Goal: Book appointment/travel/reservation

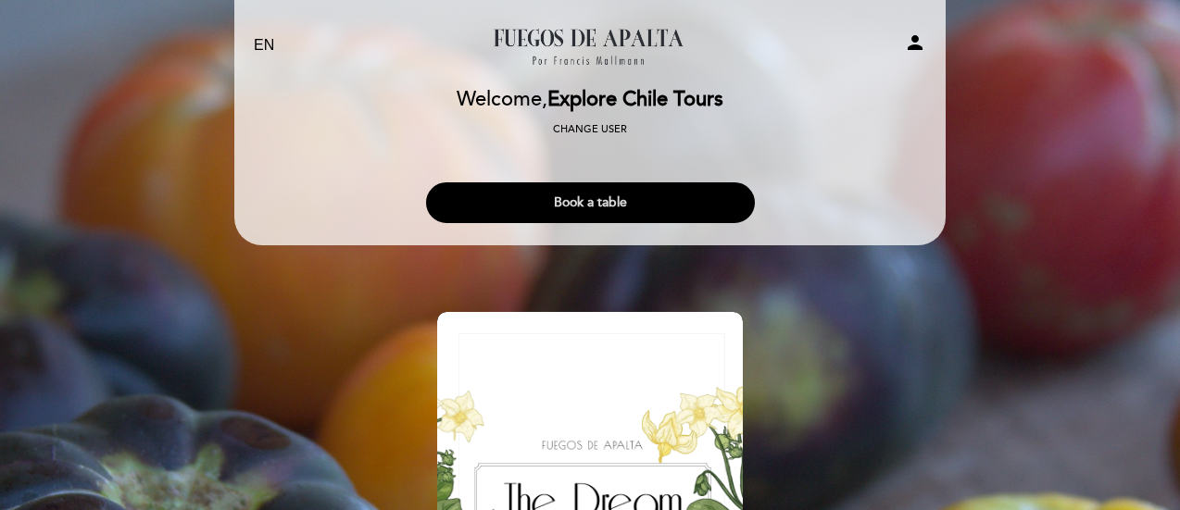
click at [636, 219] on button "Book a table" at bounding box center [590, 202] width 329 height 41
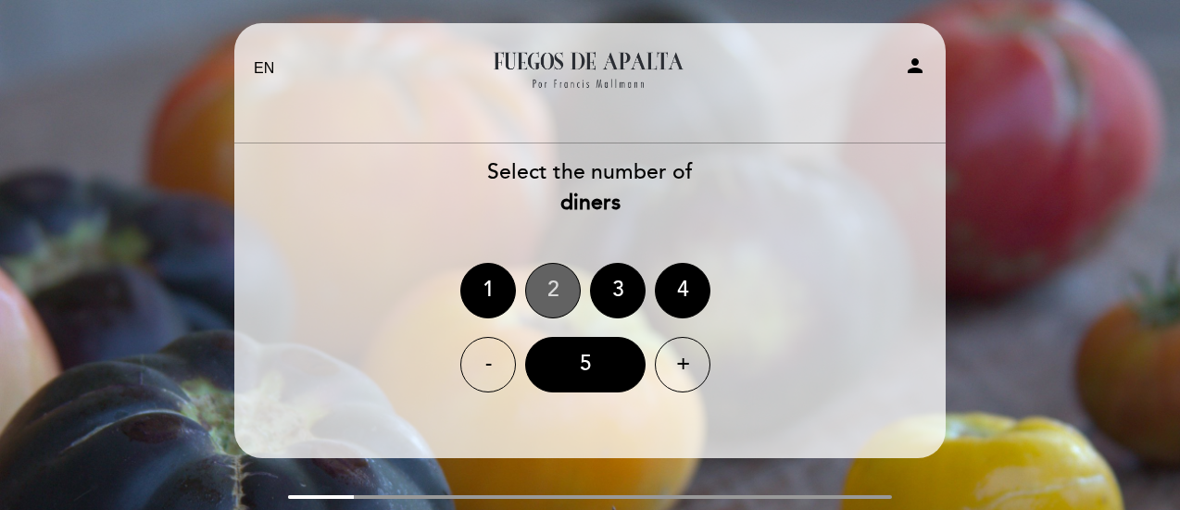
click at [537, 282] on div "2" at bounding box center [553, 291] width 56 height 56
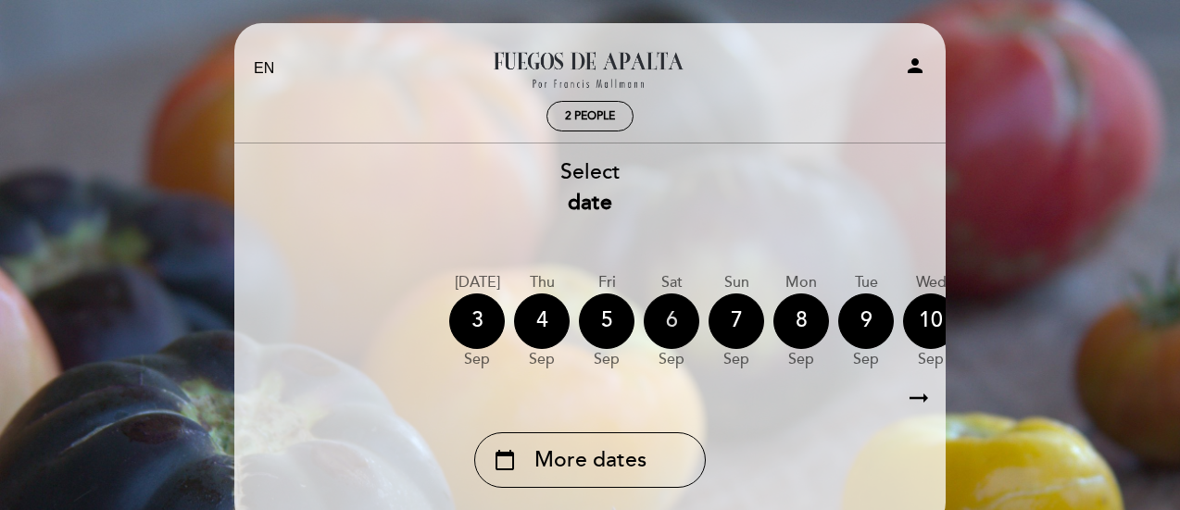
click at [661, 313] on div "6" at bounding box center [672, 322] width 56 height 56
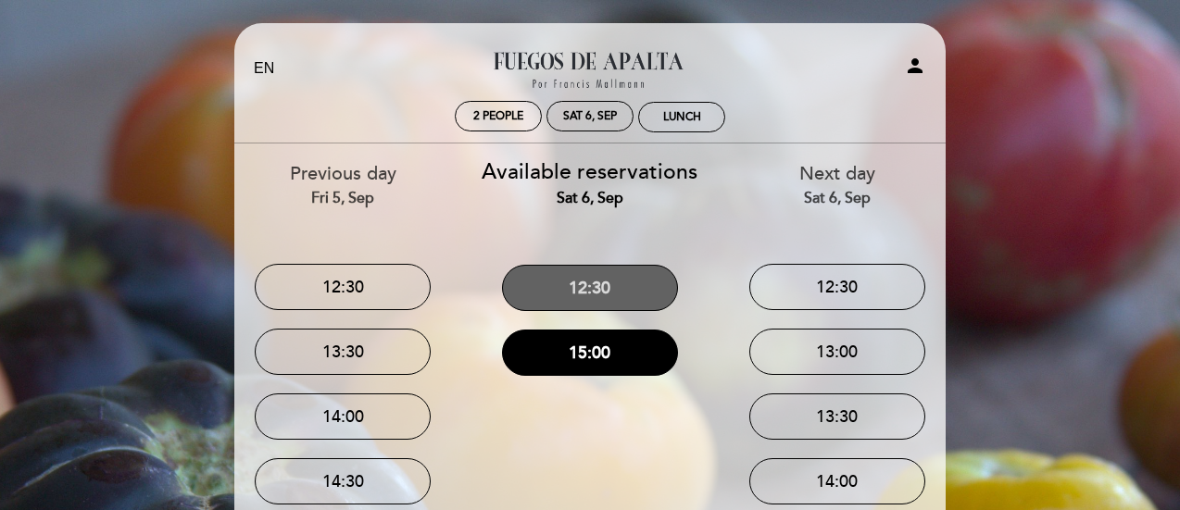
click at [659, 294] on button "12:30" at bounding box center [590, 288] width 176 height 46
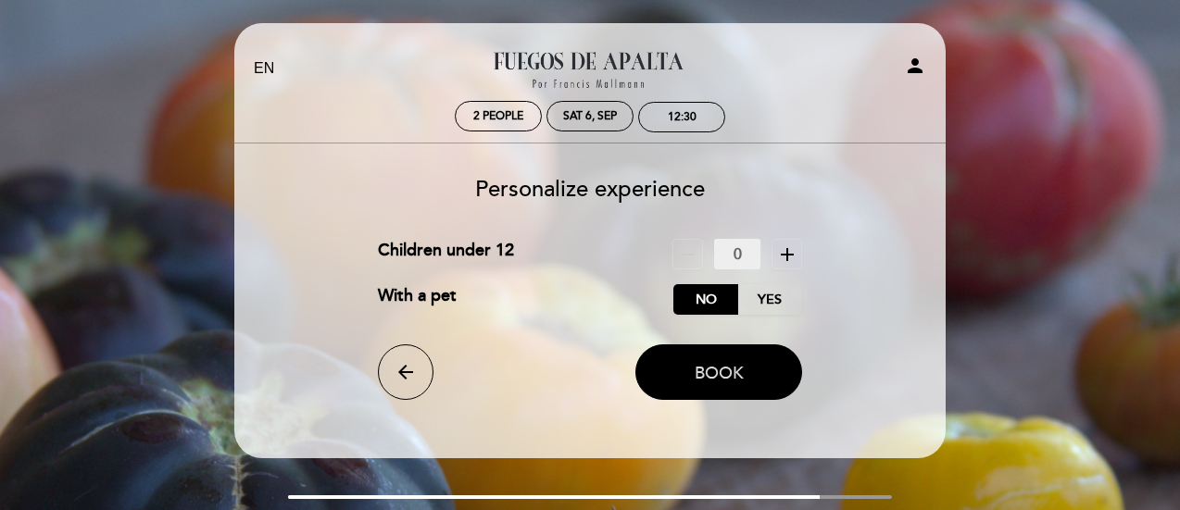
click at [739, 370] on span "Book" at bounding box center [718, 373] width 49 height 20
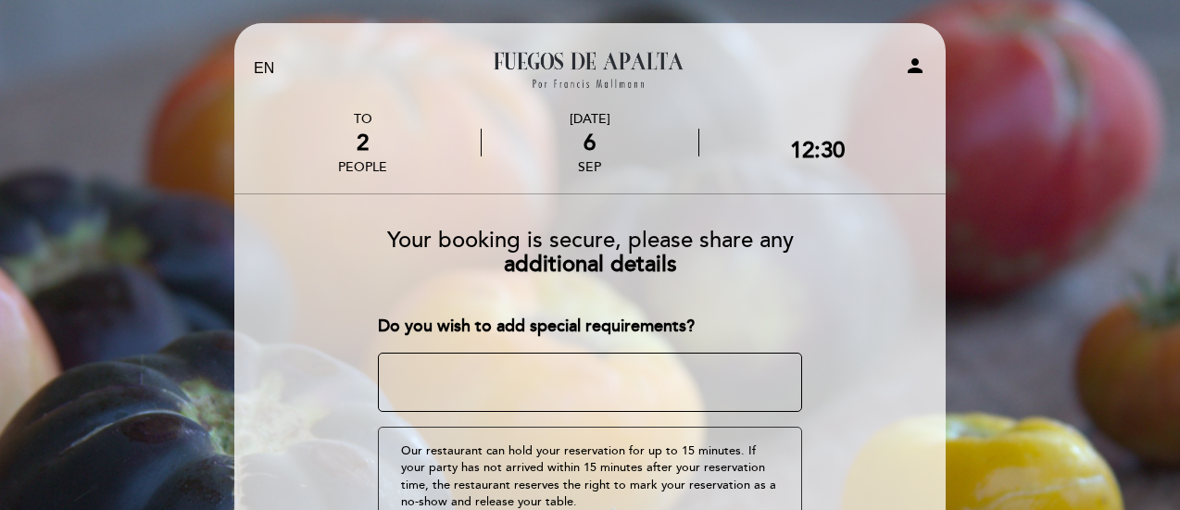
scroll to position [200, 0]
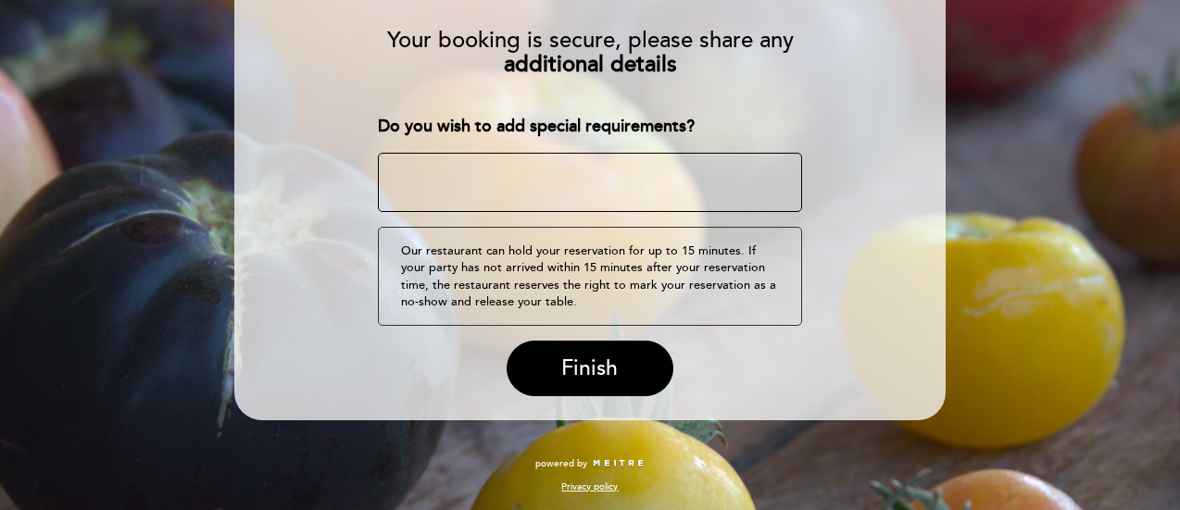
paste textarea "Hola! ¿Cómo estás? Te saluda [PERSON_NAME] de Explore Chile Tours. Tengo XXX pa…"
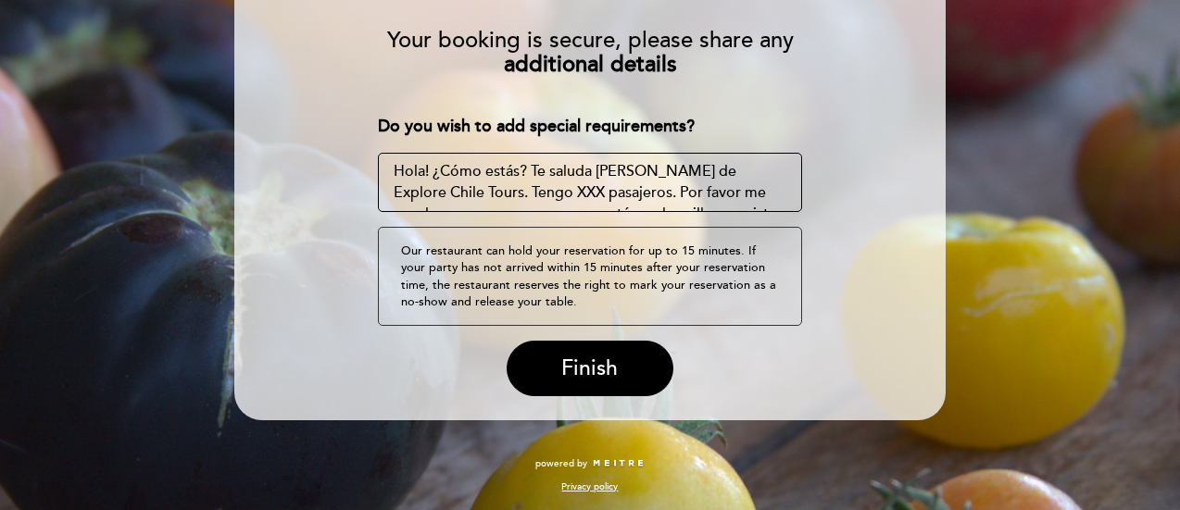
scroll to position [54, 0]
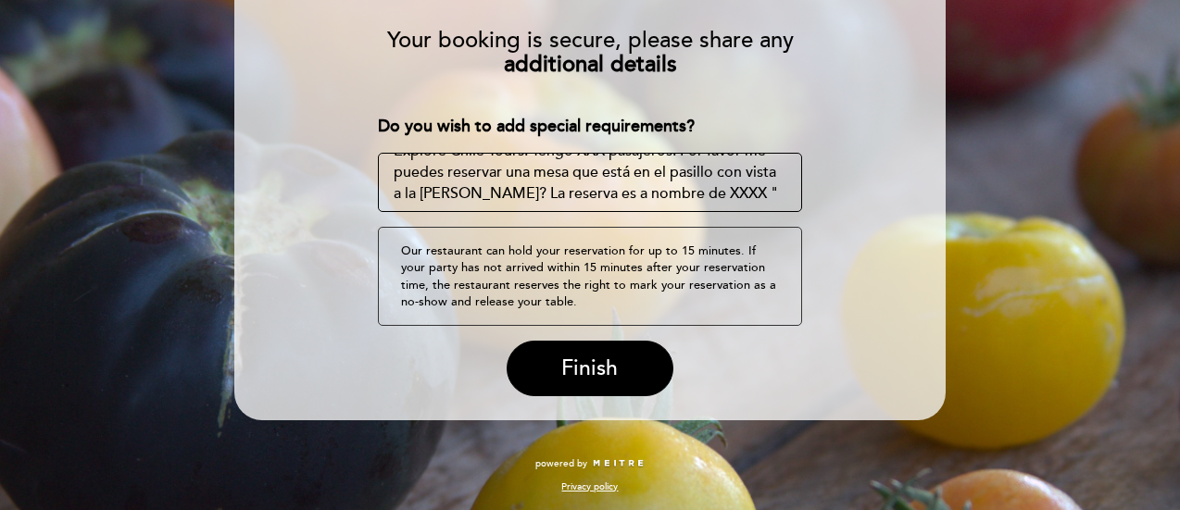
click at [623, 193] on textarea at bounding box center [590, 182] width 425 height 59
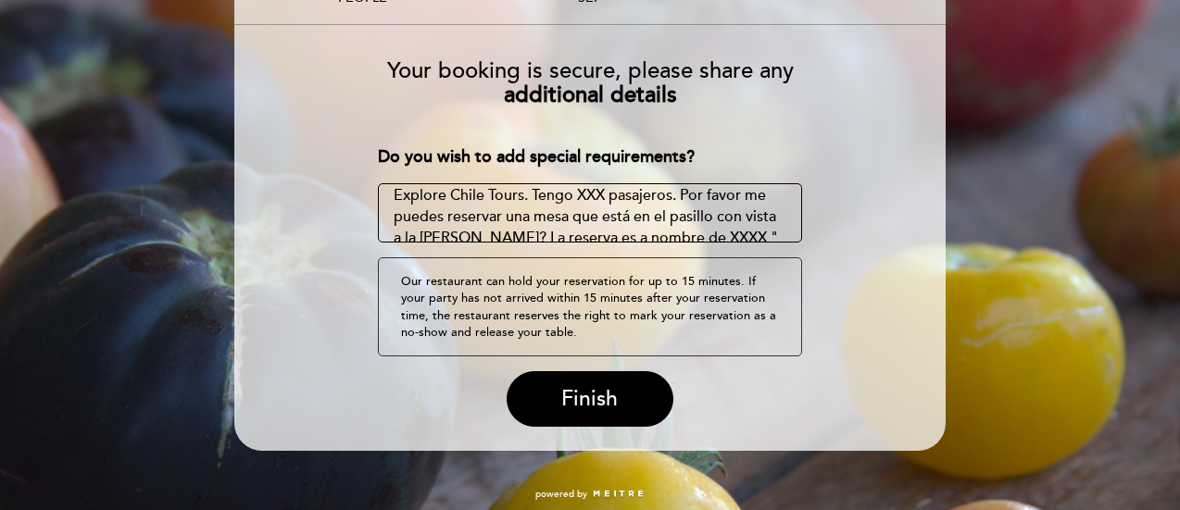
scroll to position [13, 0]
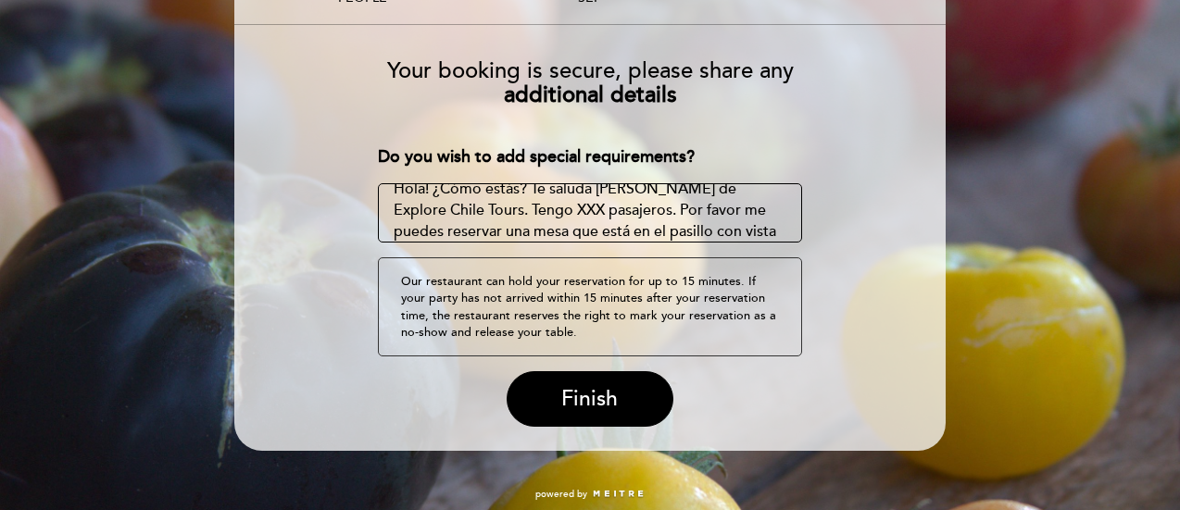
click at [495, 205] on textarea at bounding box center [590, 212] width 425 height 59
drag, startPoint x: 495, startPoint y: 205, endPoint x: 538, endPoint y: 207, distance: 42.7
click at [538, 207] on textarea at bounding box center [590, 212] width 425 height 59
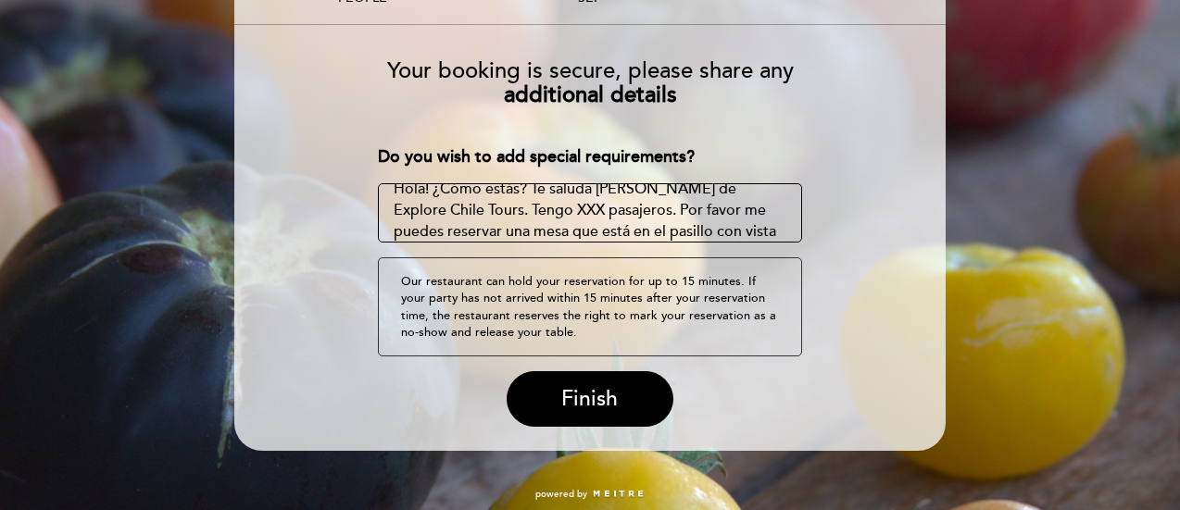
drag, startPoint x: 538, startPoint y: 207, endPoint x: 447, endPoint y: 211, distance: 90.8
click at [447, 211] on textarea at bounding box center [590, 212] width 425 height 59
drag, startPoint x: 447, startPoint y: 211, endPoint x: 577, endPoint y: 209, distance: 129.7
click at [577, 209] on textarea at bounding box center [590, 212] width 425 height 59
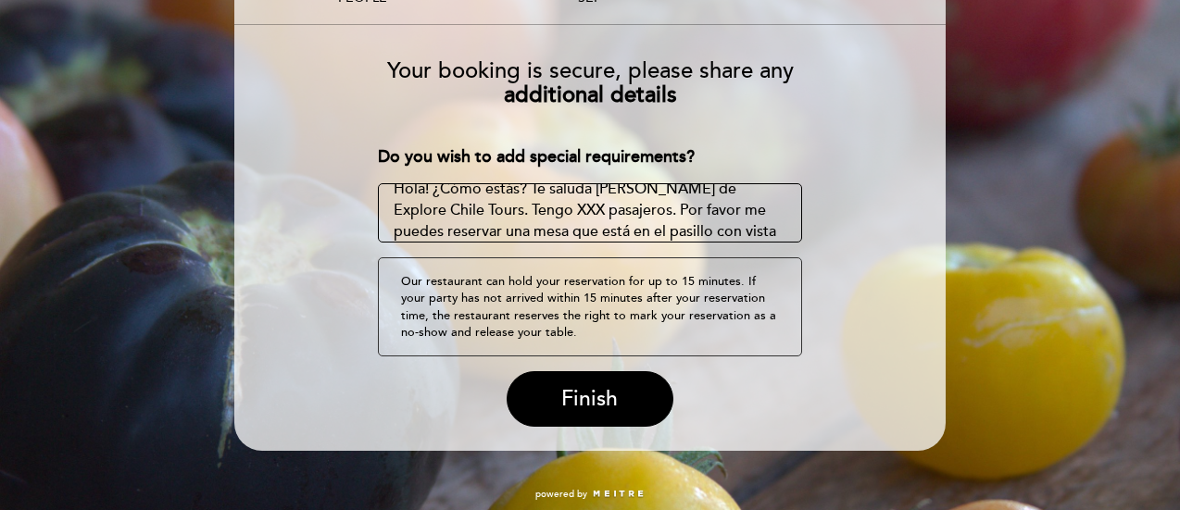
click at [577, 209] on textarea at bounding box center [590, 212] width 425 height 59
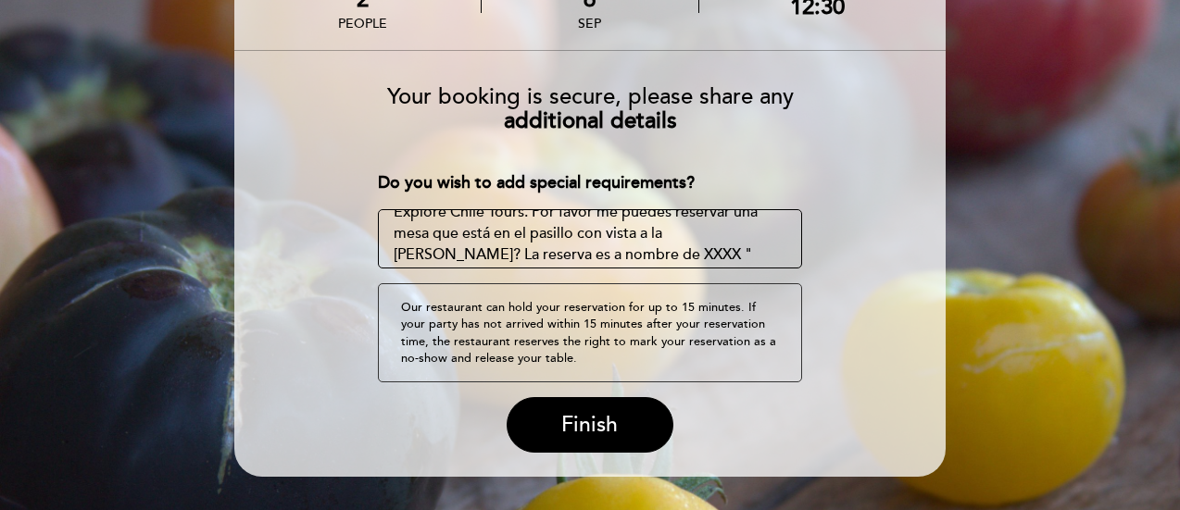
scroll to position [44, 0]
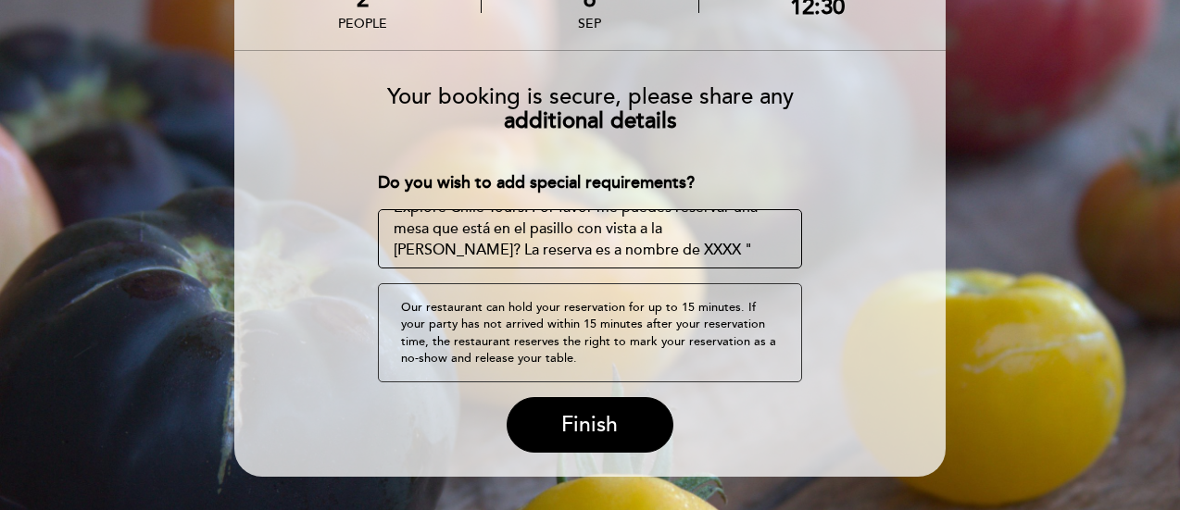
click at [442, 252] on textarea at bounding box center [590, 238] width 425 height 59
paste textarea "[PERSON_NAME], [PERSON_NAME]"
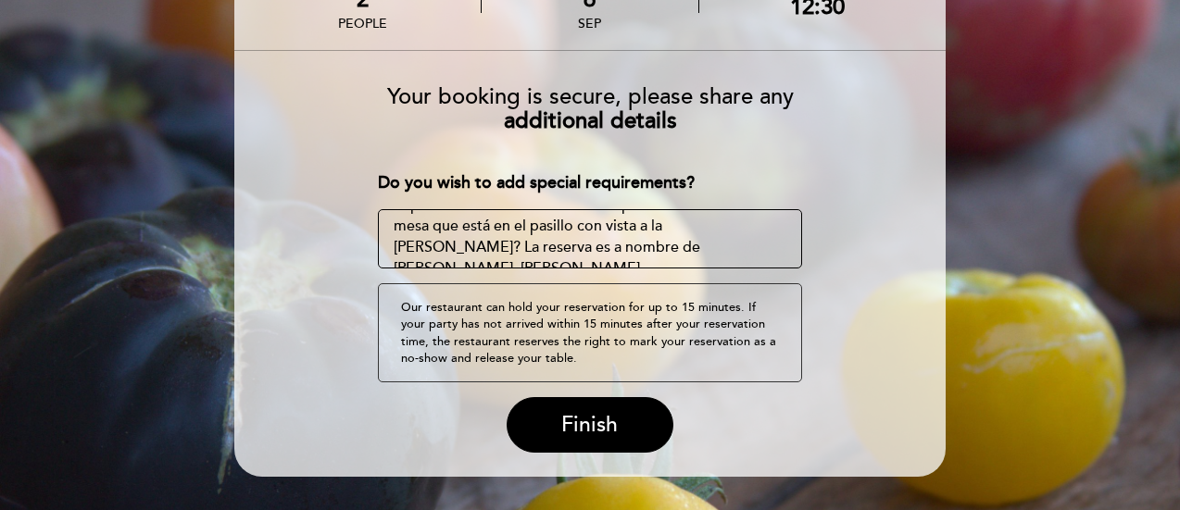
scroll to position [0, 0]
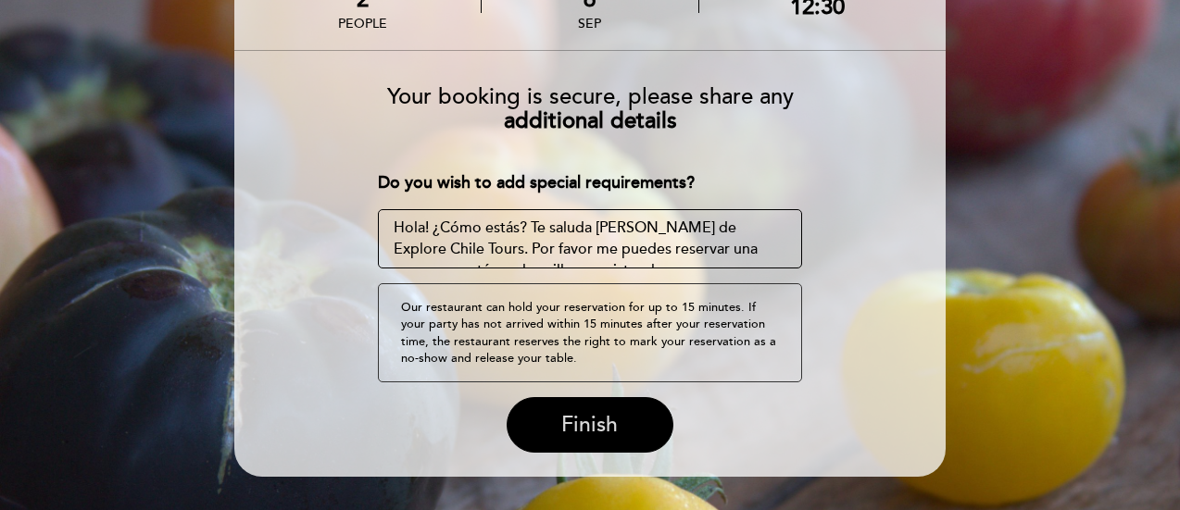
type textarea "Hola! ¿Cómo estás? Te saluda [PERSON_NAME] de Explore Chile Tours. Por favor me…"
click at [607, 436] on span "Finish" at bounding box center [589, 425] width 56 height 26
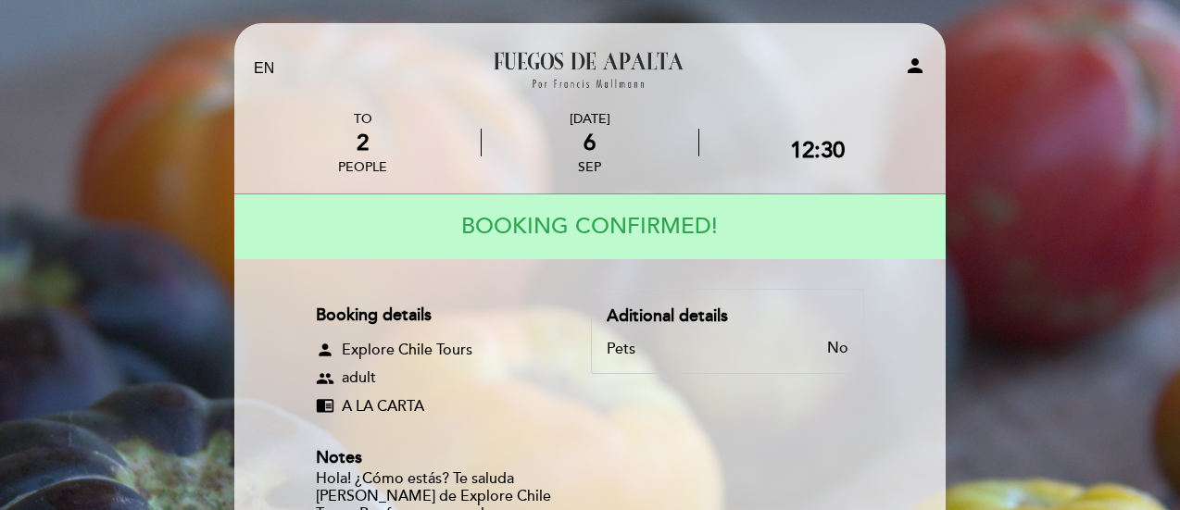
click at [570, 60] on link "Fuegos de Apalta" at bounding box center [589, 69] width 231 height 51
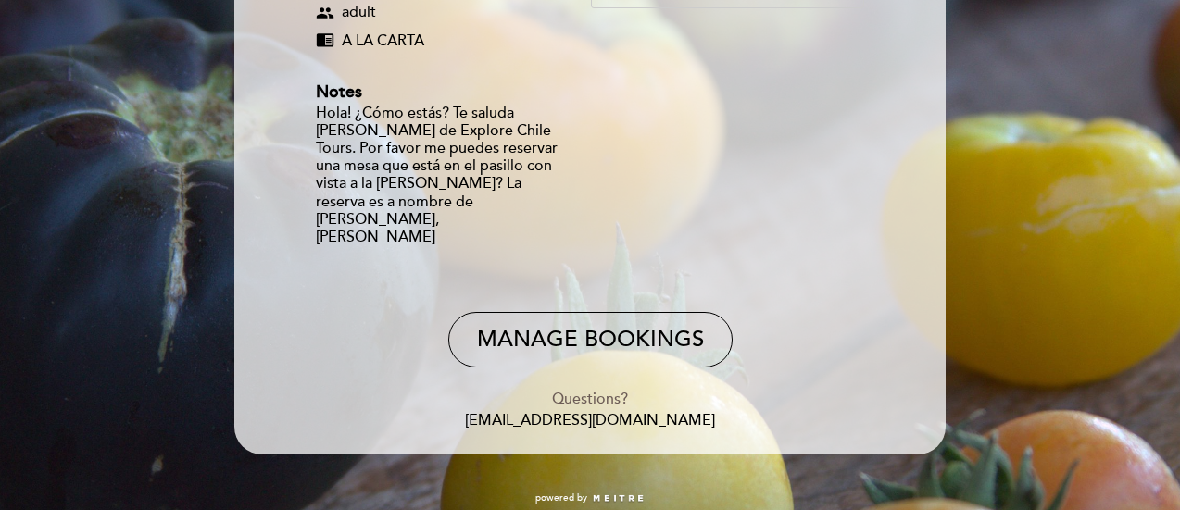
scroll to position [354, 0]
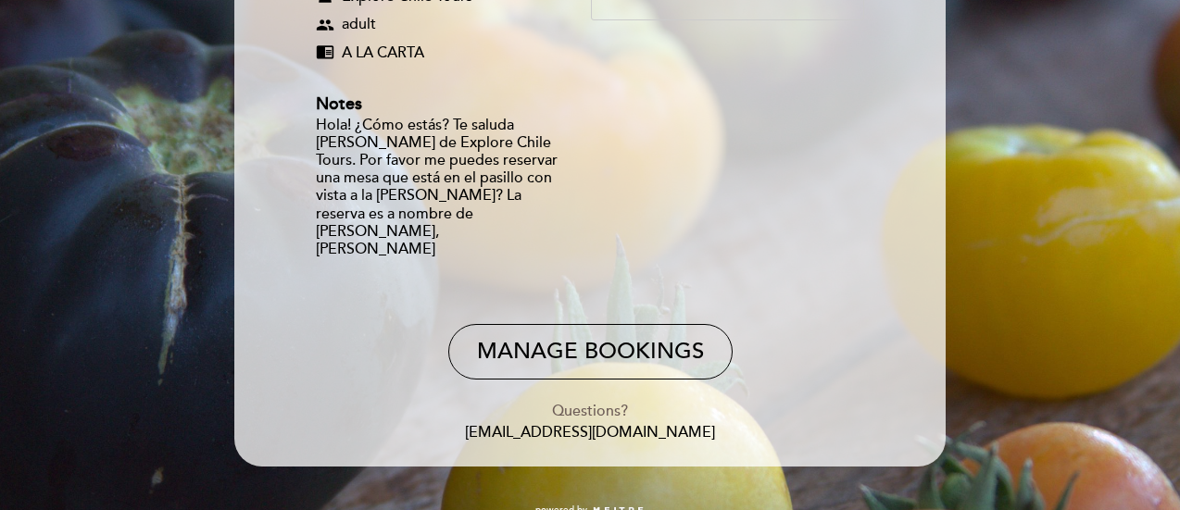
click at [624, 287] on form "Booking details person Explore Chile Tours group adult chrome_reader_mode A LA …" at bounding box center [589, 188] width 685 height 507
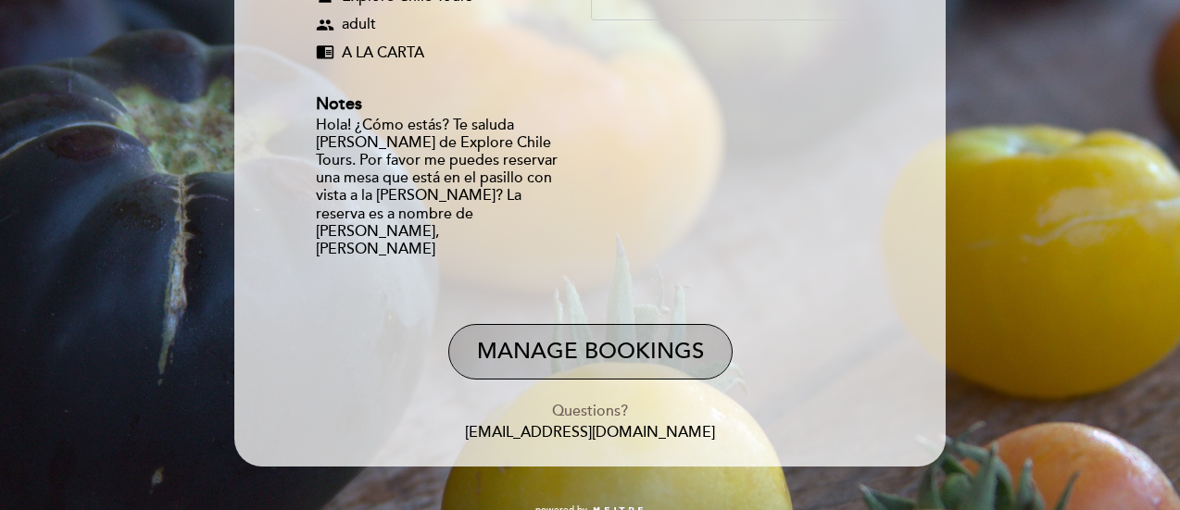
click at [624, 324] on button "Manage Bookings" at bounding box center [590, 352] width 284 height 56
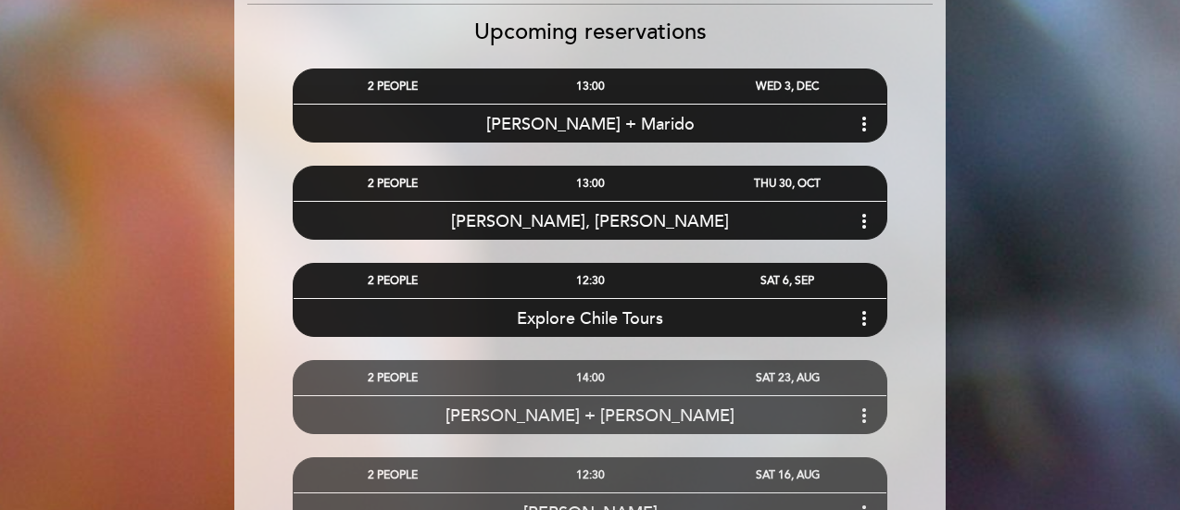
scroll to position [167, 0]
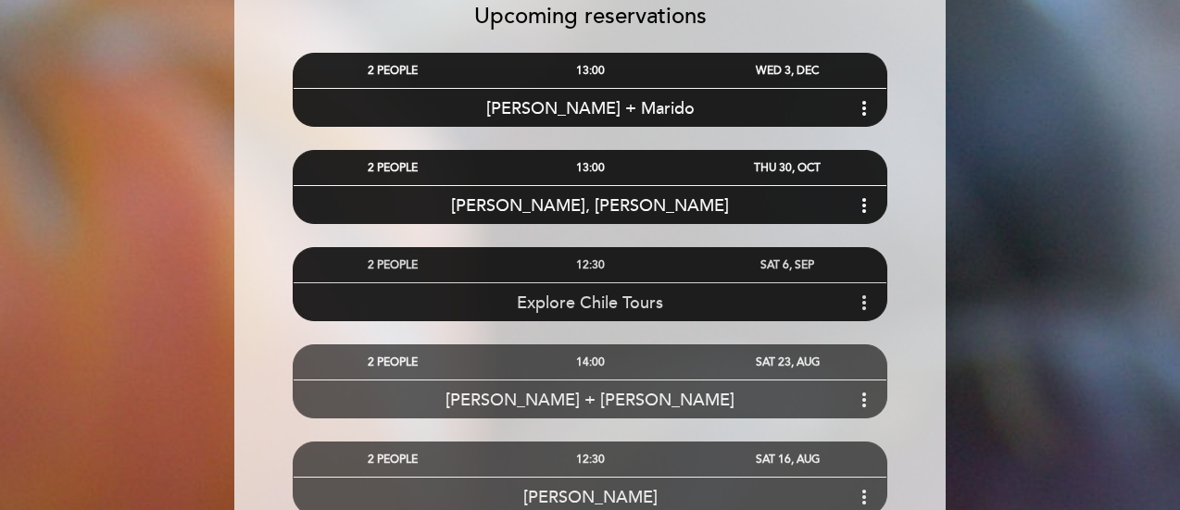
click at [867, 296] on icon "more_vert" at bounding box center [864, 303] width 22 height 22
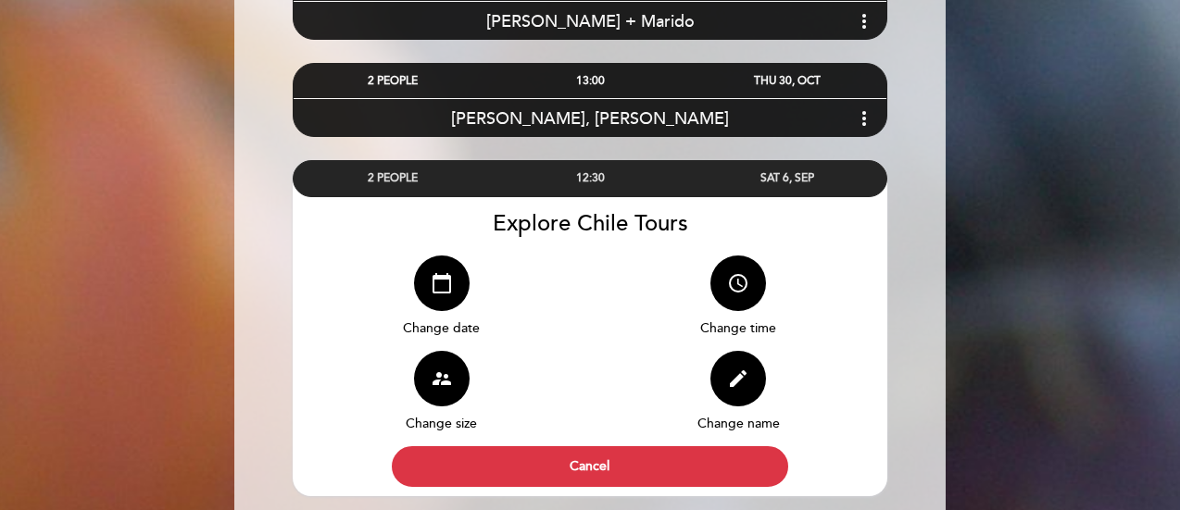
scroll to position [256, 0]
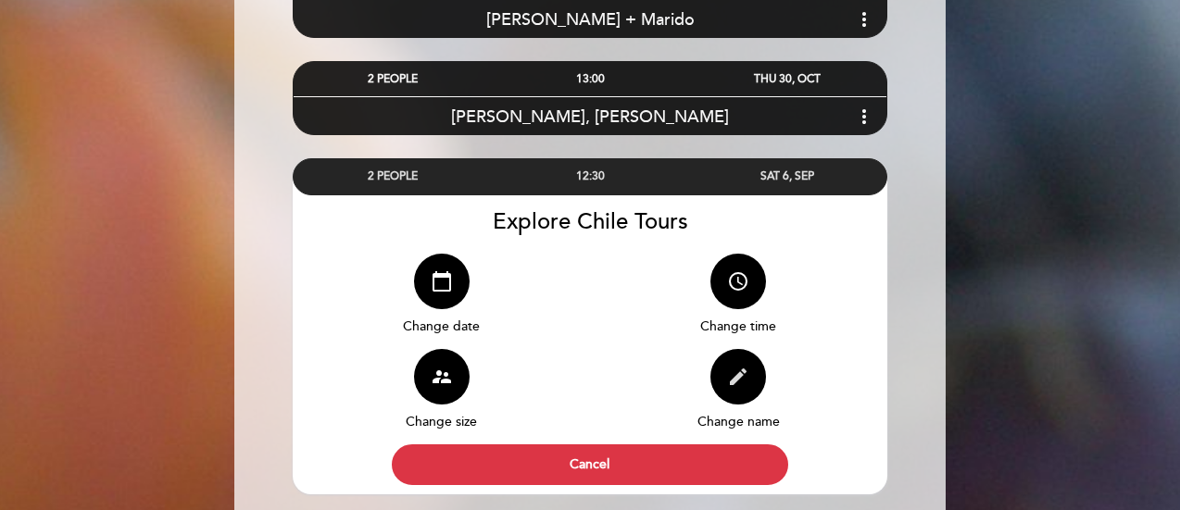
click at [729, 376] on icon "edit" at bounding box center [738, 377] width 22 height 22
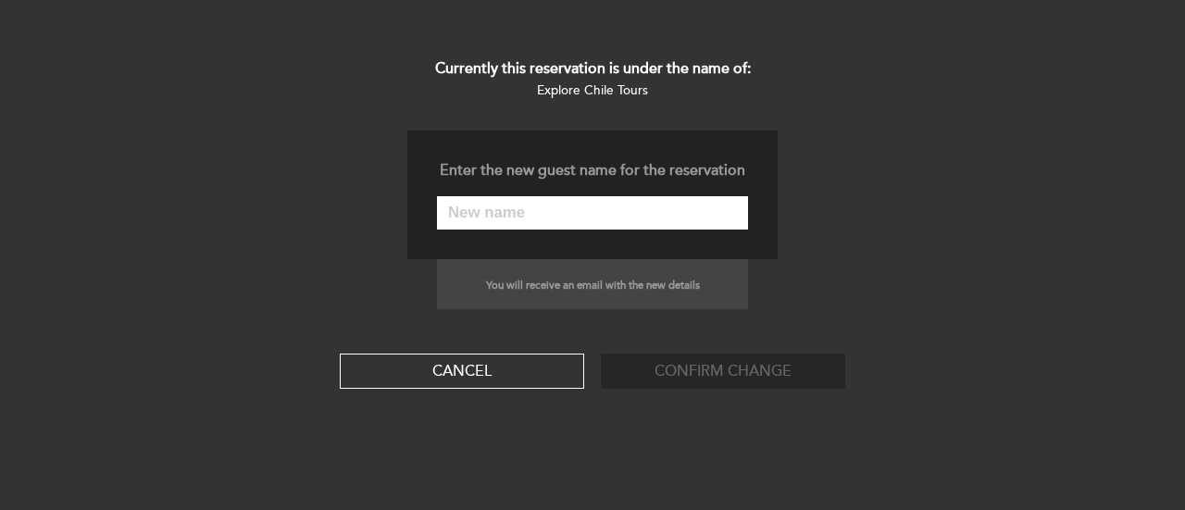
click at [556, 220] on input "text" at bounding box center [592, 212] width 311 height 33
paste input "[PERSON_NAME], [PERSON_NAME]"
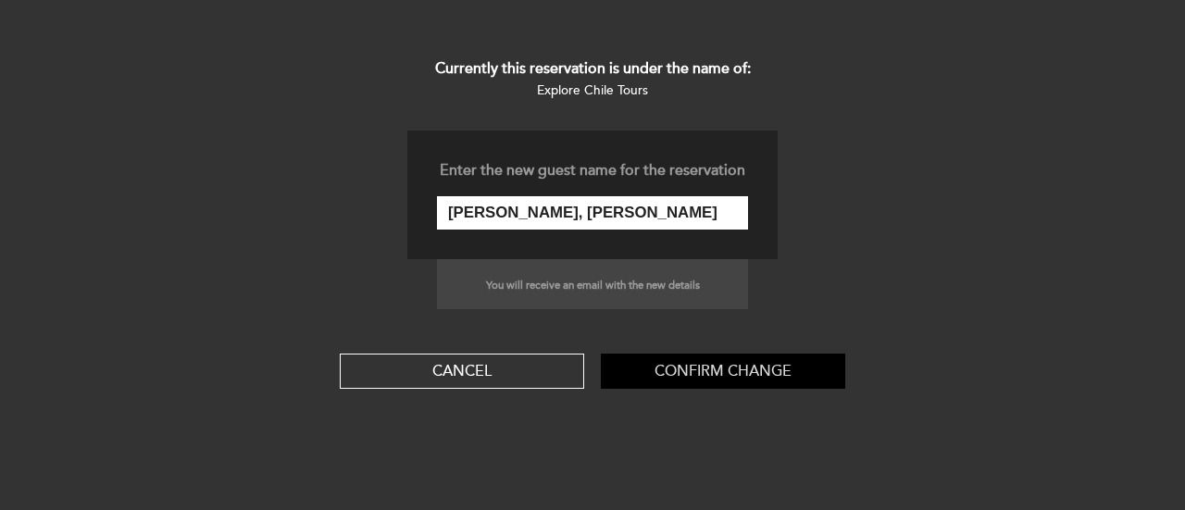
type input "[PERSON_NAME], [PERSON_NAME]"
click at [810, 362] on button "Confirm change" at bounding box center [723, 371] width 244 height 35
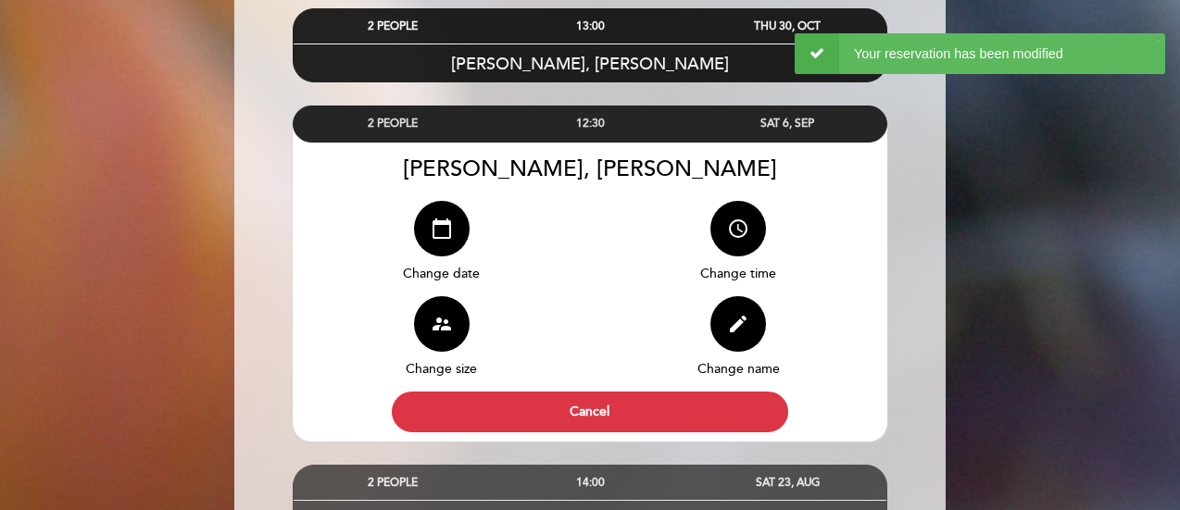
scroll to position [309, 0]
